Goal: Answer question/provide support: Share knowledge or assist other users

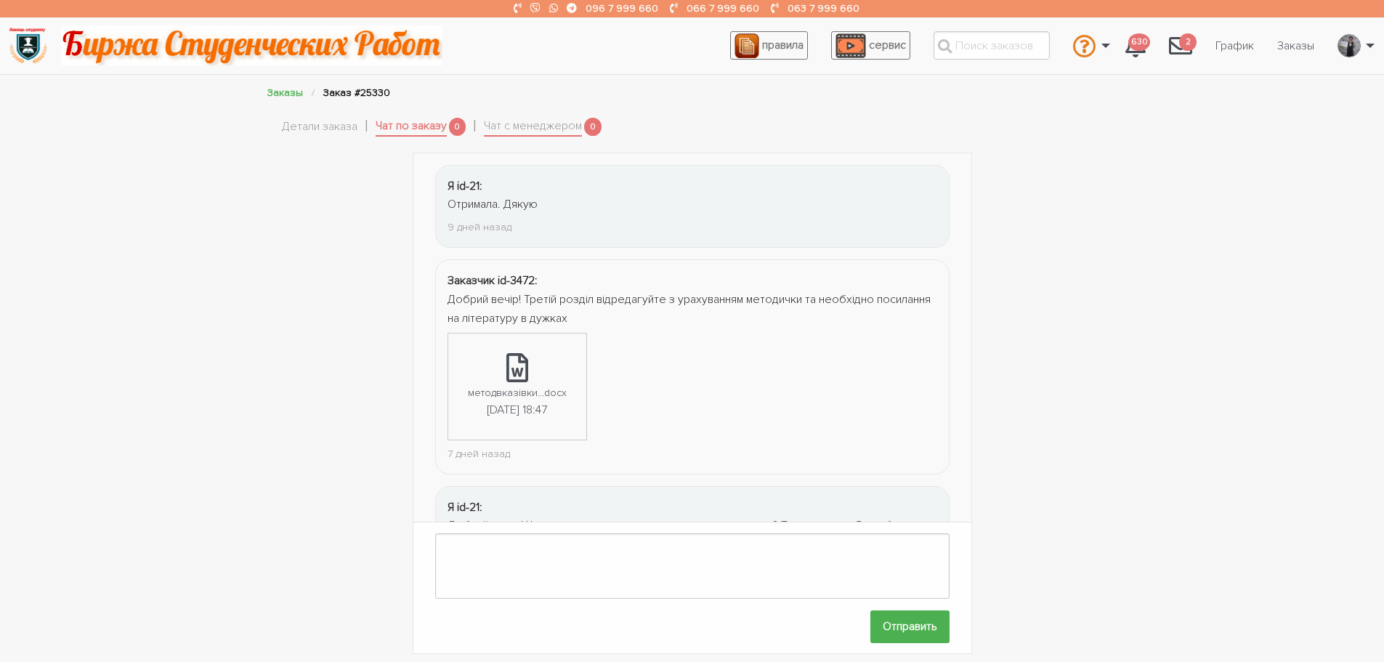
scroll to position [822, 0]
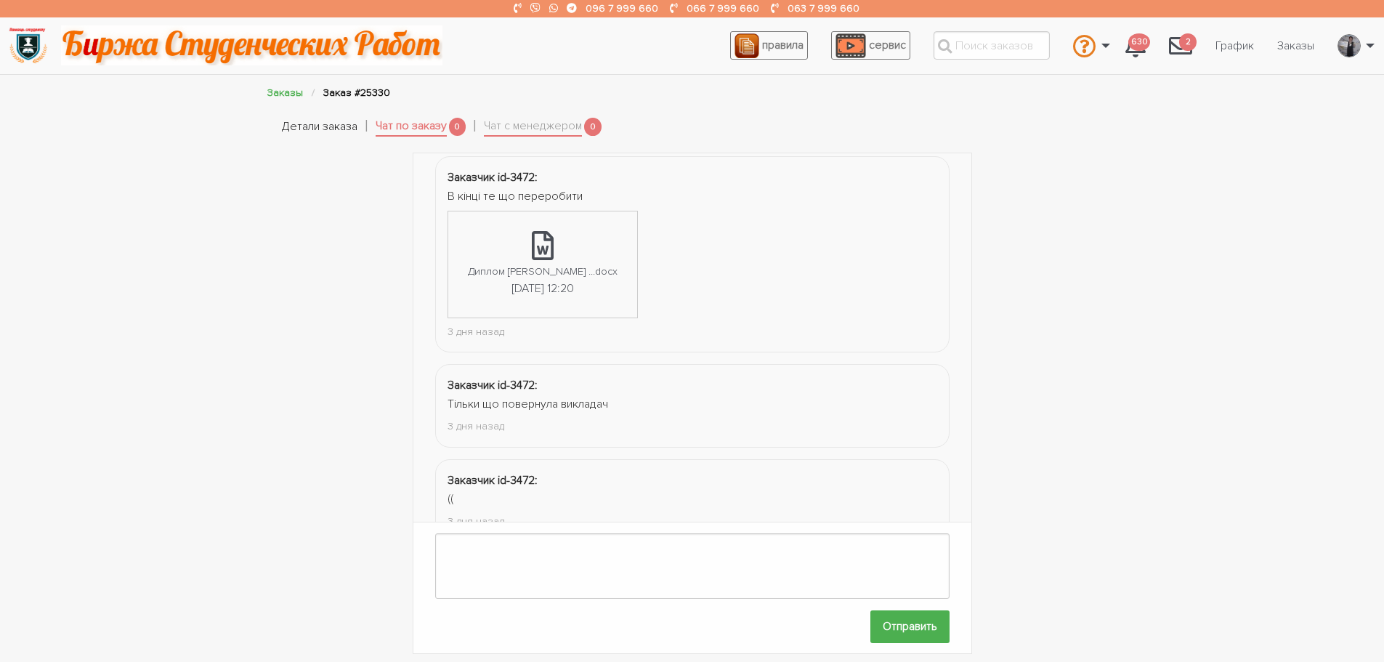
click at [303, 121] on link "Детали заказа" at bounding box center [320, 127] width 76 height 19
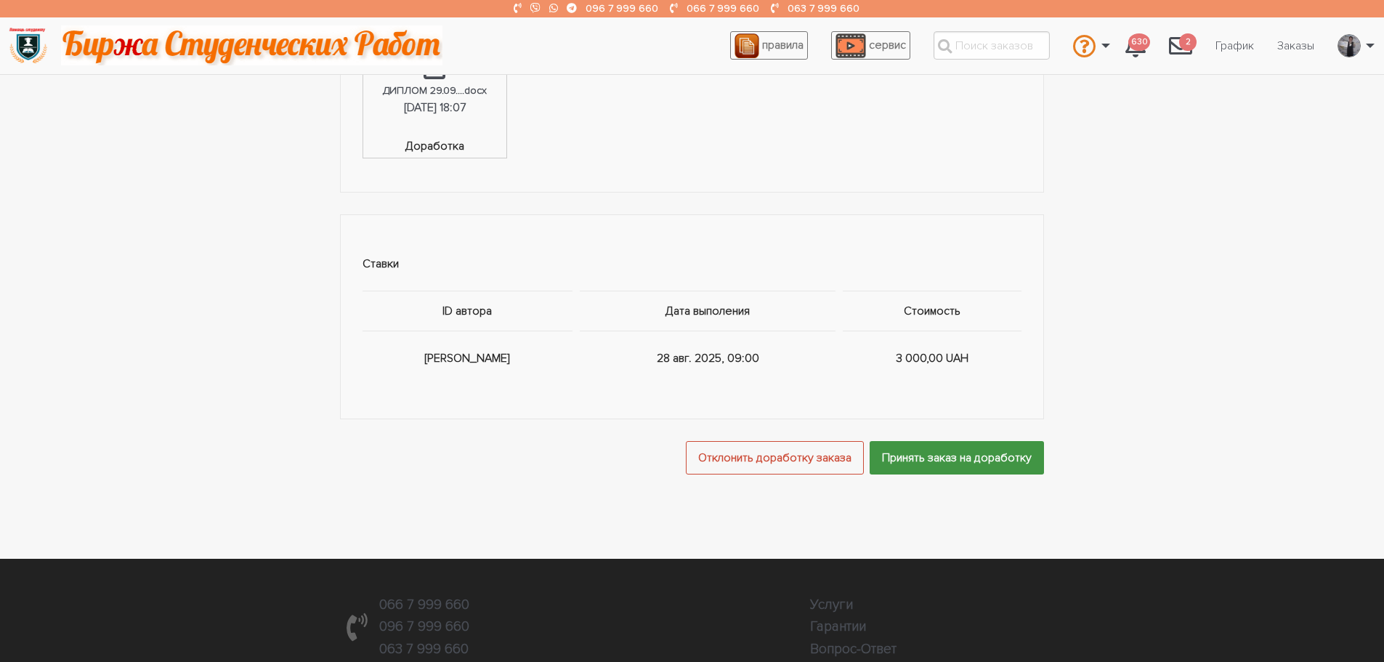
scroll to position [1235, 0]
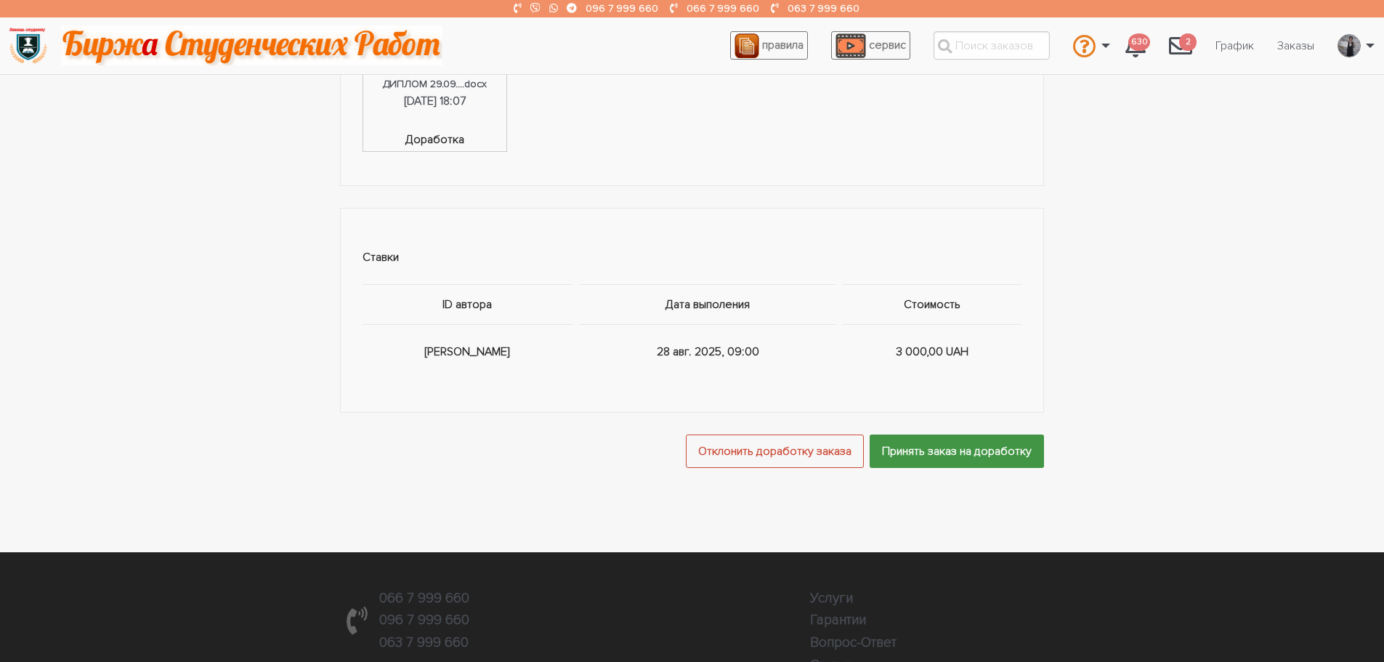
click at [933, 445] on input "Принять заказ на доработку" at bounding box center [956, 450] width 174 height 33
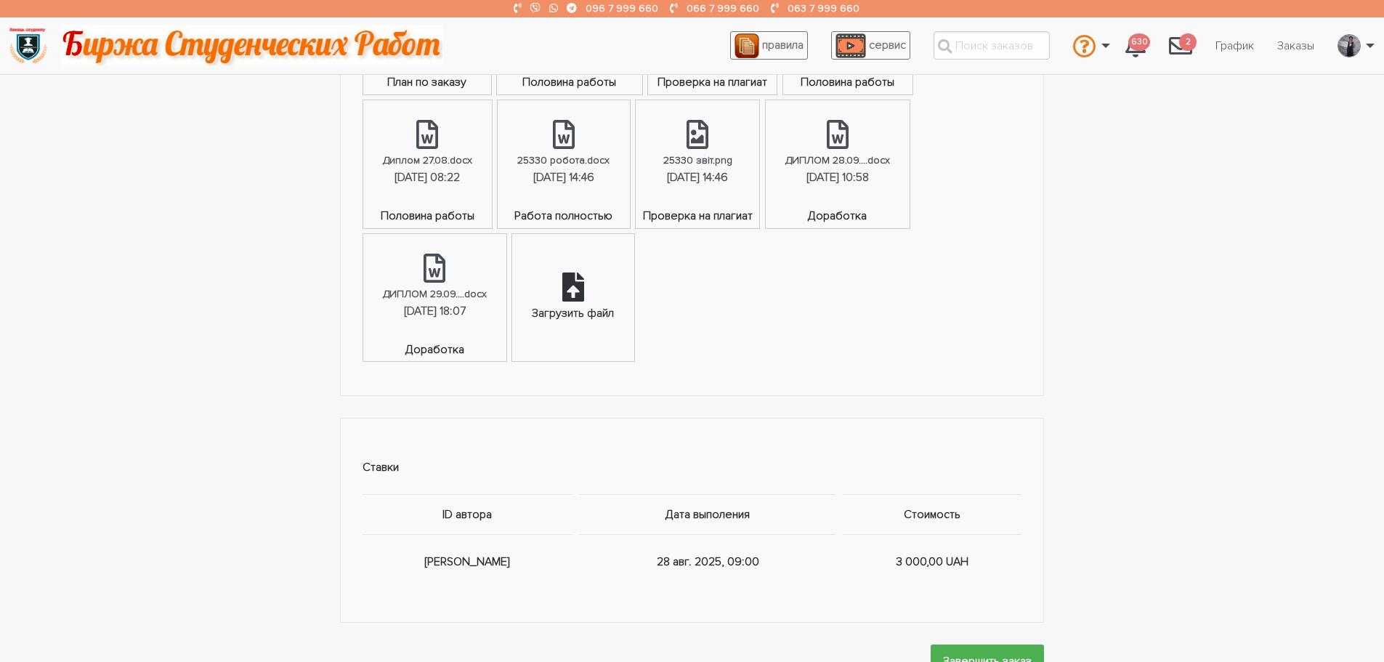
scroll to position [1017, 0]
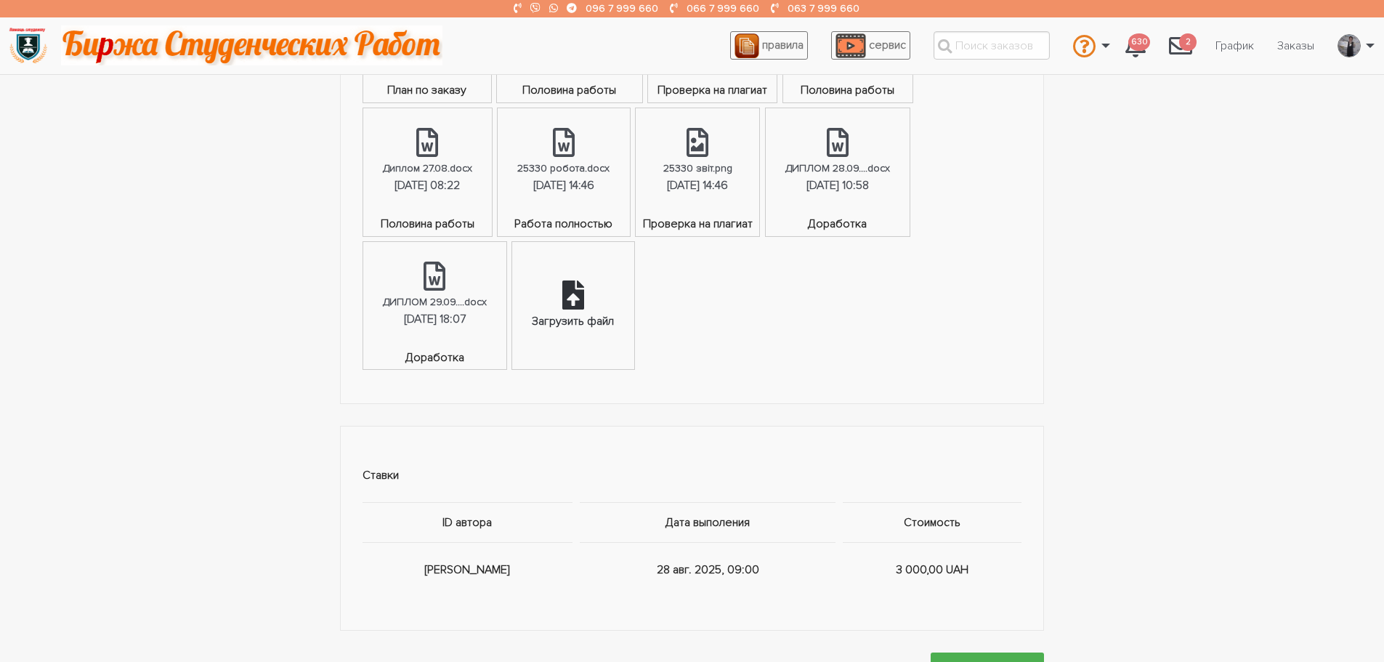
click at [578, 337] on div "Загрузить файл" at bounding box center [572, 305] width 121 height 127
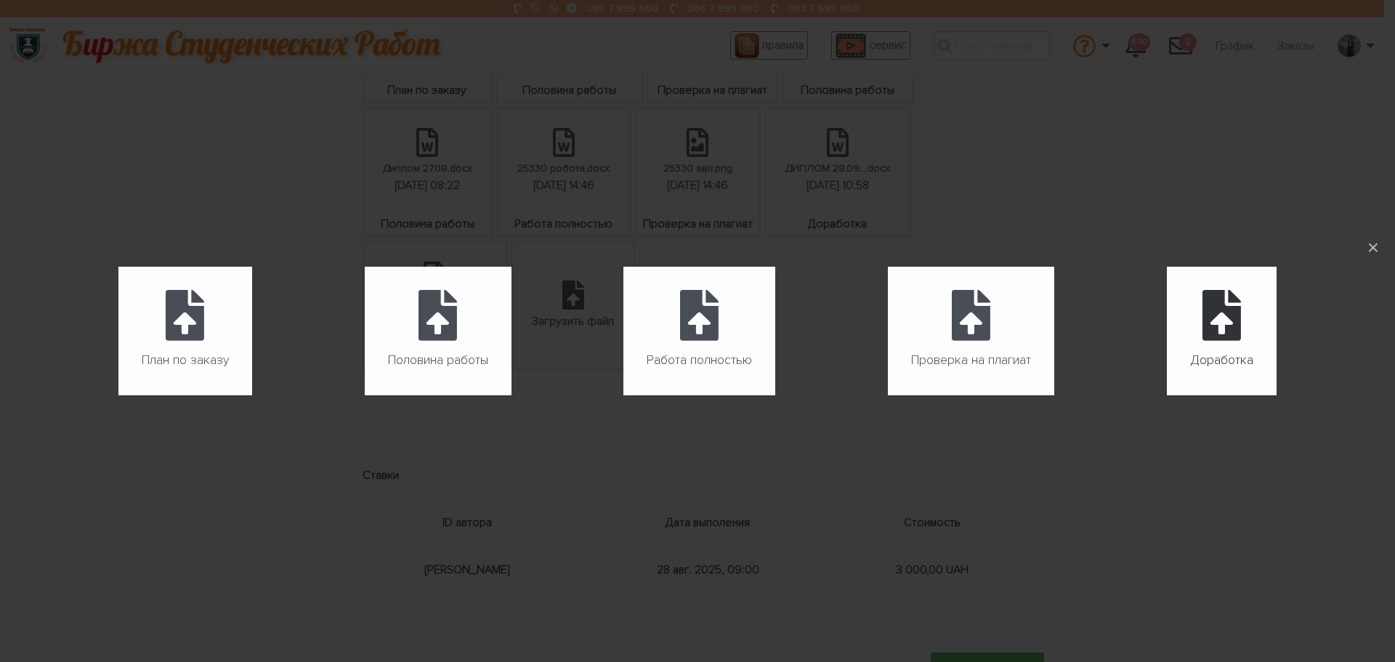
click at [1204, 317] on icon at bounding box center [1221, 315] width 38 height 51
click at [1167, 395] on input "Доработка" at bounding box center [1167, 395] width 1 height 1
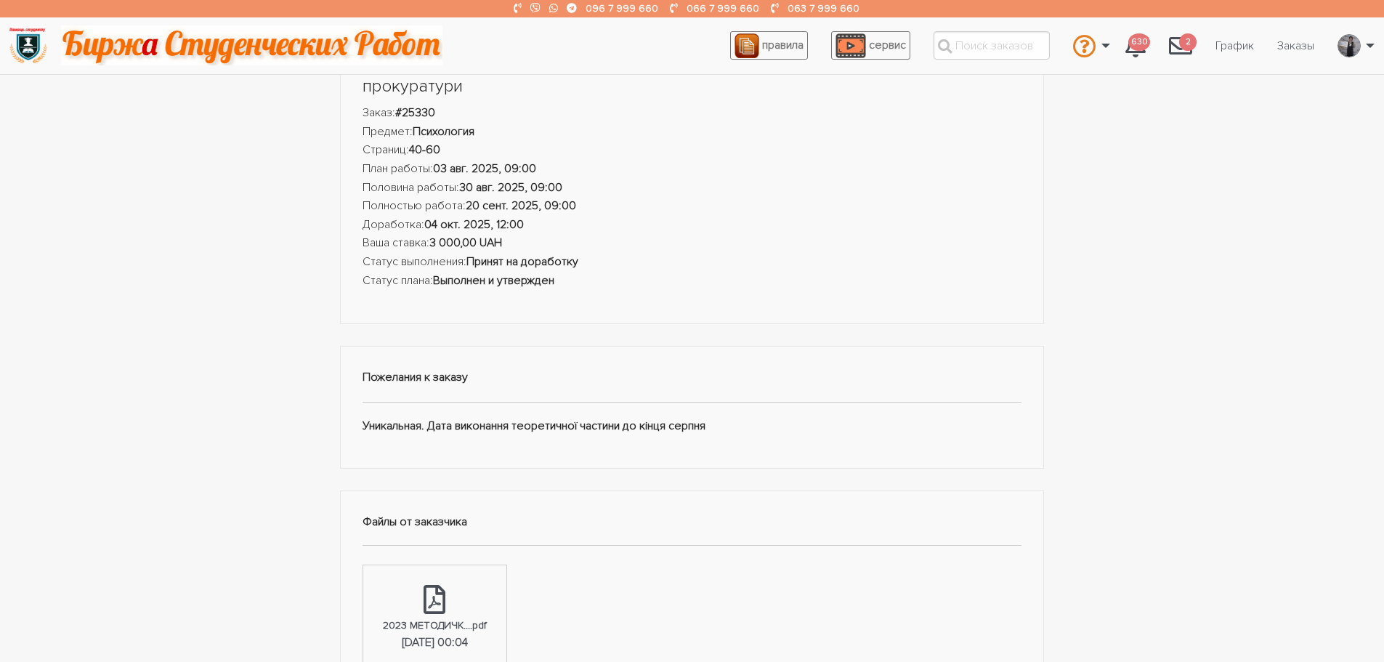
scroll to position [0, 0]
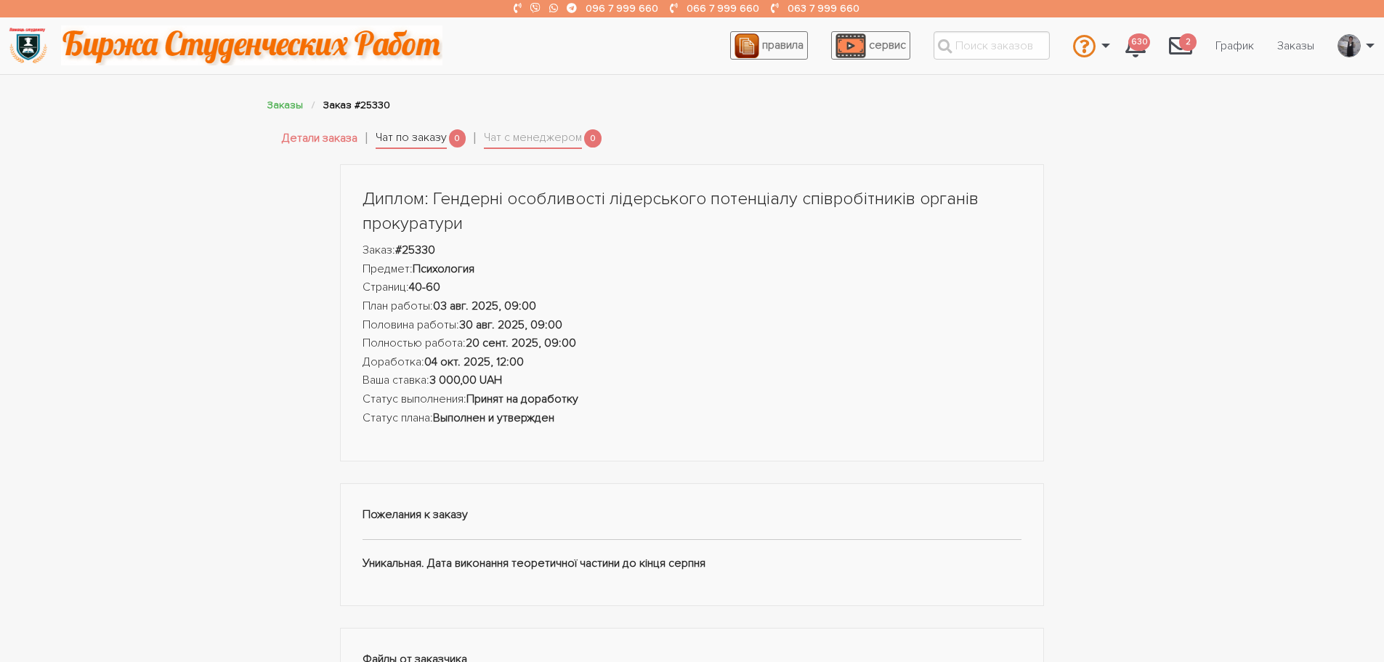
click at [426, 139] on link "Чат по заказу" at bounding box center [411, 139] width 71 height 20
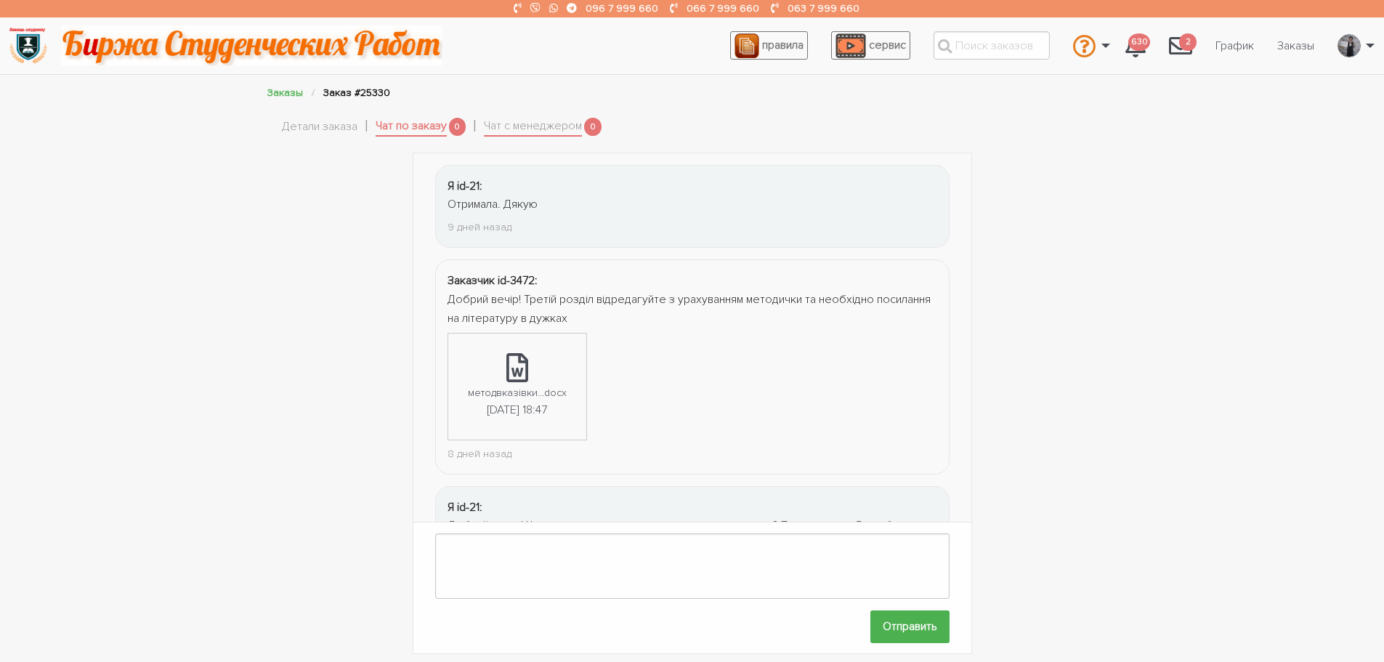
scroll to position [1868, 0]
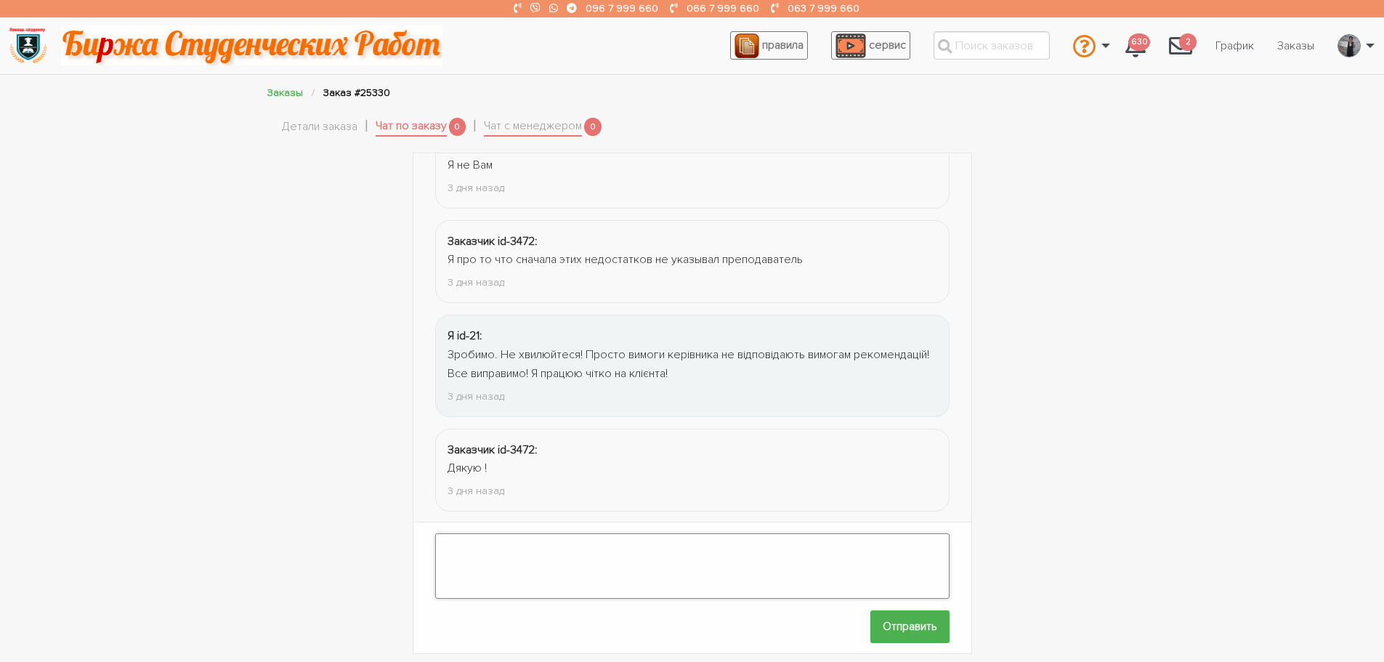
click at [599, 559] on textarea at bounding box center [692, 565] width 514 height 65
paste textarea "Loremipsu dolorsit ametcons adipiscinge seddoeiusmo temporinci utlaboreetdo mag…"
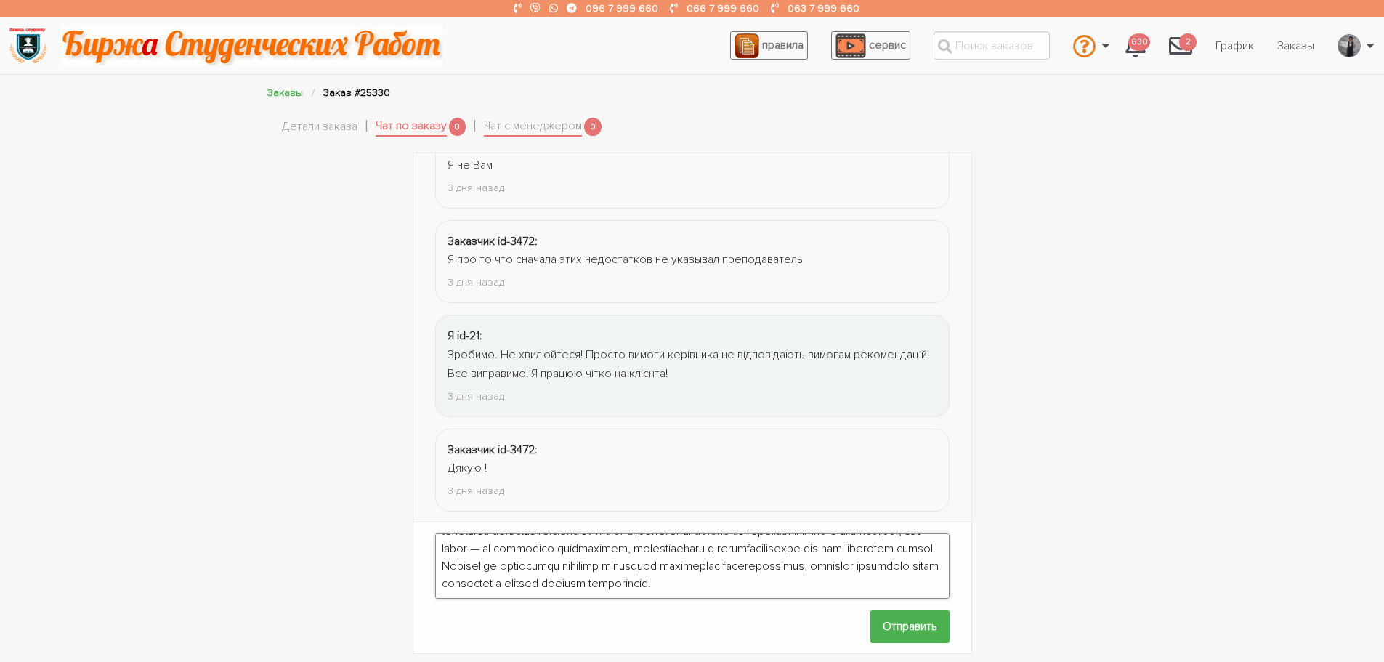
scroll to position [0, 0]
drag, startPoint x: 619, startPoint y: 584, endPoint x: 833, endPoint y: 540, distance: 218.7
click at [793, 536] on textarea at bounding box center [692, 565] width 514 height 65
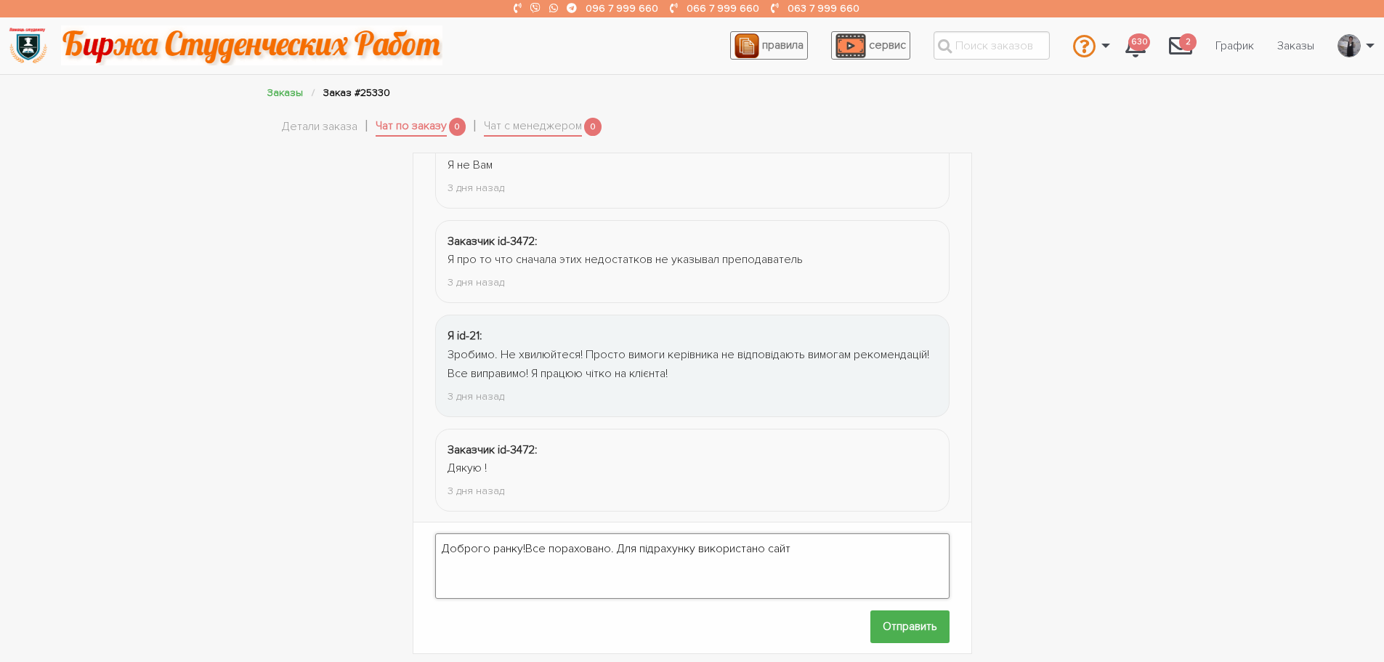
paste textarea "[URL][DOMAIN_NAME]"
type textarea "Доброго ранку!Все пораховано. Для підрахунку використано сайт [URL][DOMAIN_NAME]"
click at [892, 621] on input "Отправить" at bounding box center [909, 626] width 79 height 33
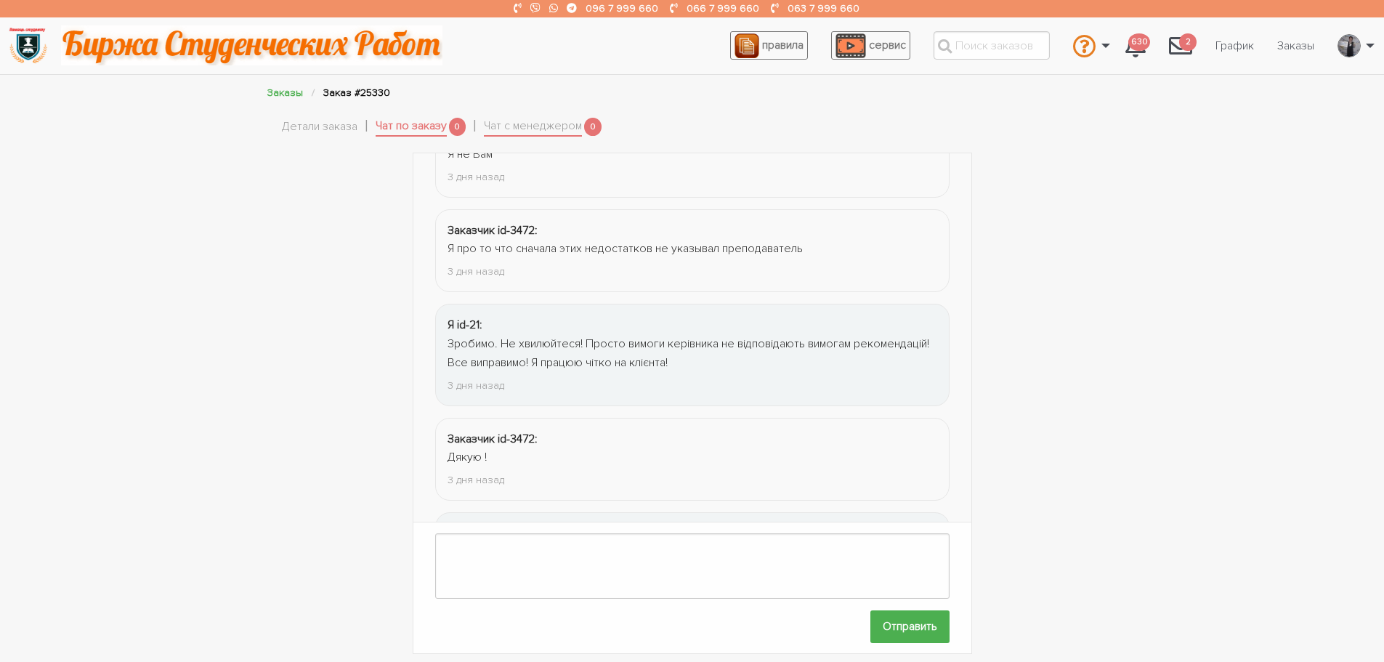
scroll to position [1982, 0]
